Goal: Task Accomplishment & Management: Manage account settings

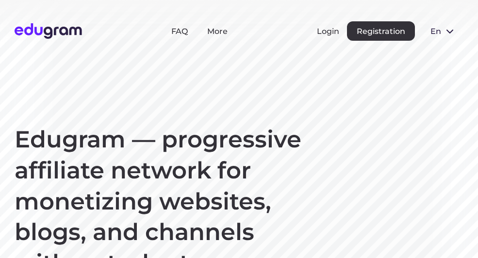
click at [175, 96] on section "Edugram — progressive affiliate network for monetizing websites, blogs, and cha…" at bounding box center [239, 249] width 478 height 498
click at [330, 32] on button "Login" at bounding box center [328, 31] width 22 height 9
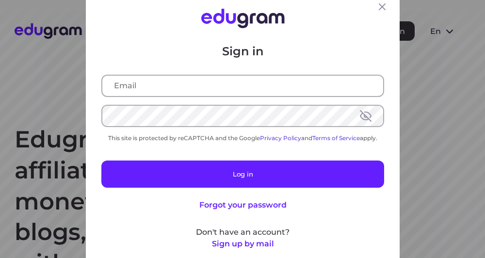
type input "[EMAIL_ADDRESS][DOMAIN_NAME]"
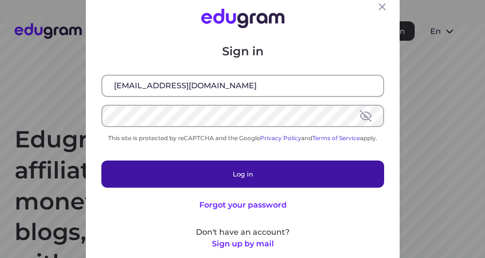
click at [255, 172] on button "Log in" at bounding box center [242, 173] width 283 height 27
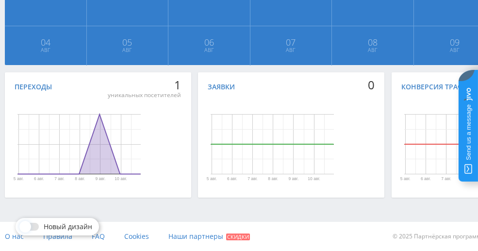
scroll to position [228, 0]
